Goal: Find specific page/section: Find specific page/section

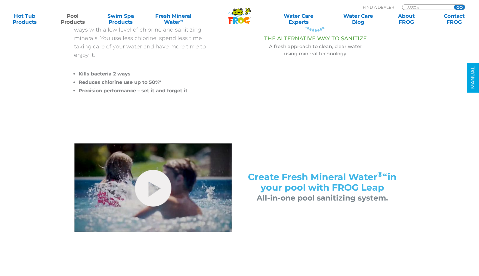
scroll to position [146, 0]
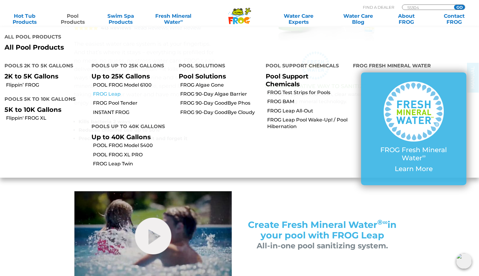
click at [113, 91] on link "FROG Leap" at bounding box center [133, 94] width 81 height 7
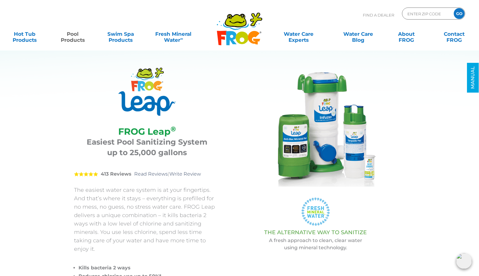
click at [267, 74] on img at bounding box center [315, 128] width 120 height 120
click at [411, 14] on input "Zip Code Form" at bounding box center [427, 13] width 41 height 9
type input "ENTER ZIP CODE"
